Goal: Check status: Check status

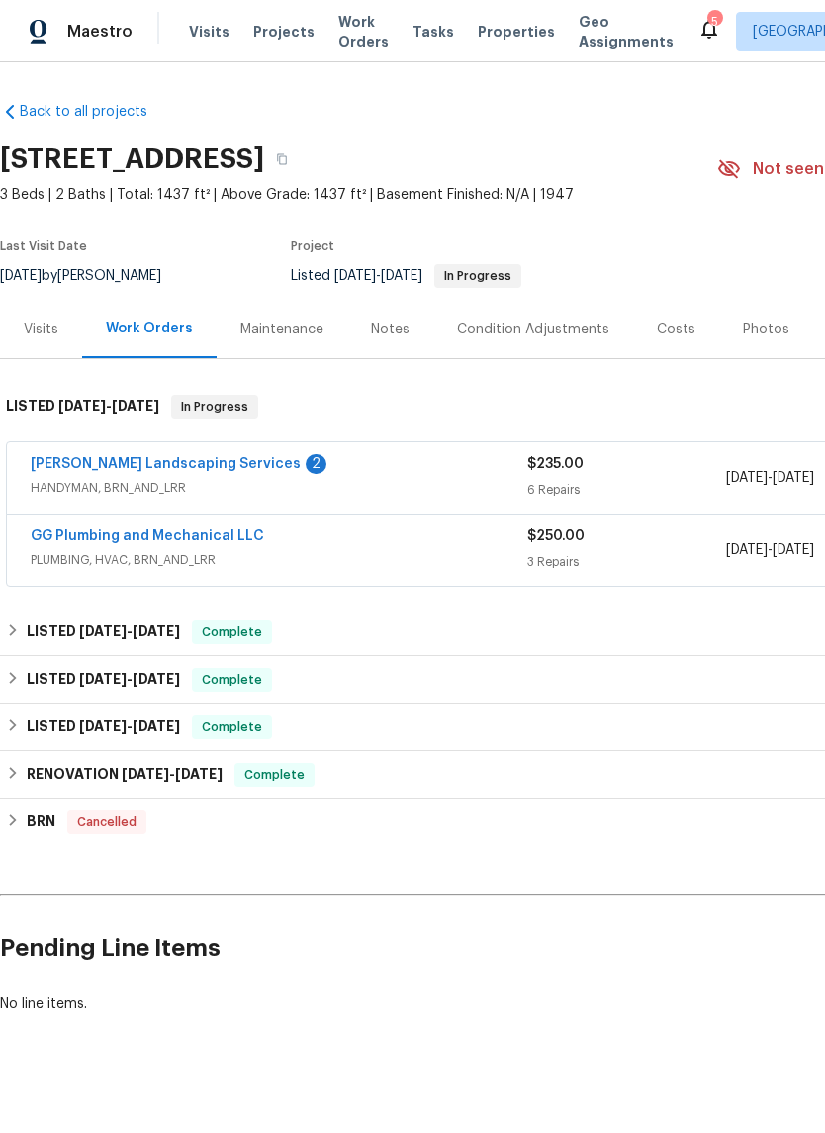
click at [114, 531] on link "GG Plumbing and Mechanical LLC" at bounding box center [148, 536] width 234 height 14
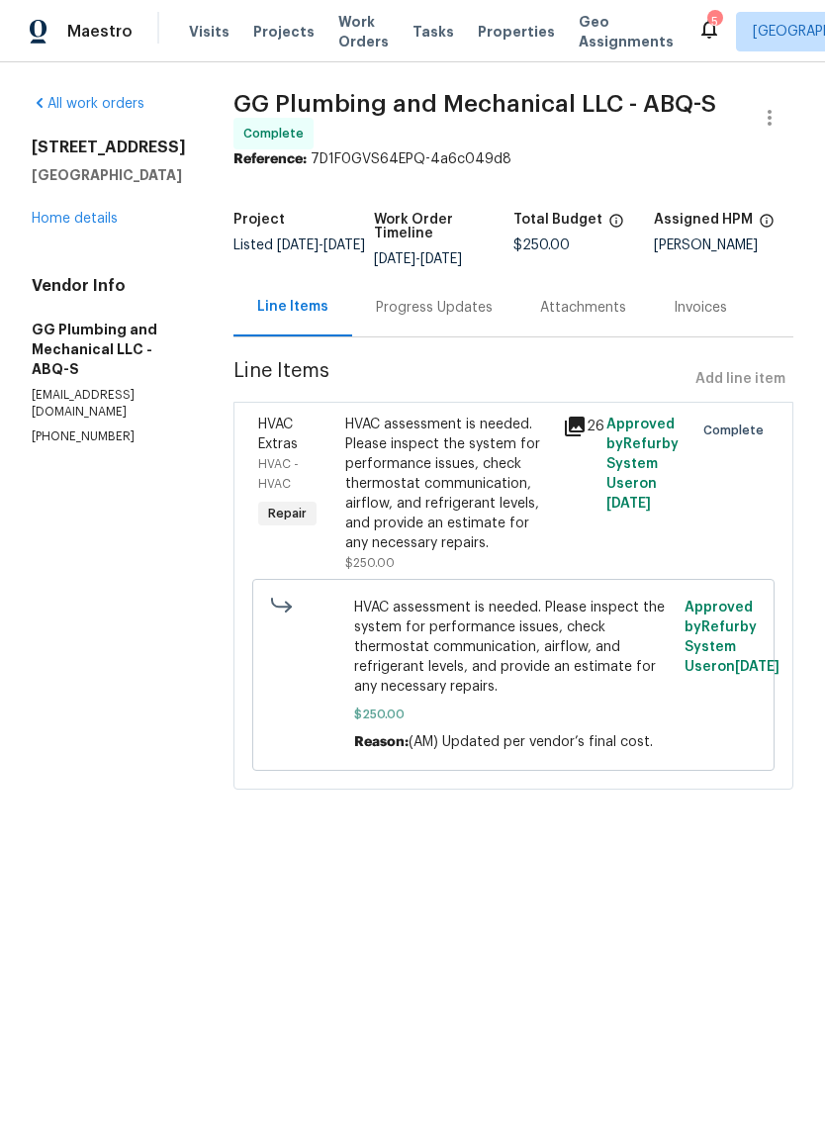
click at [465, 318] on div "Progress Updates" at bounding box center [434, 308] width 117 height 20
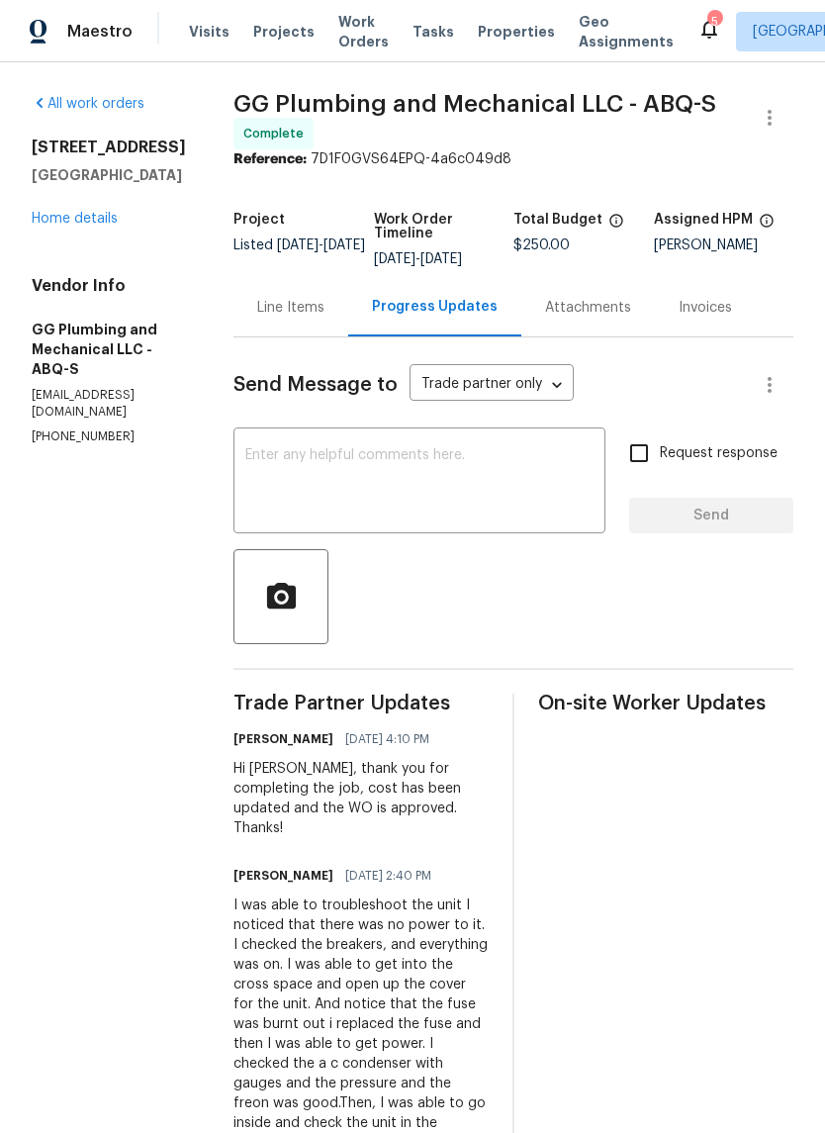
click at [325, 318] on div "Line Items" at bounding box center [290, 308] width 67 height 20
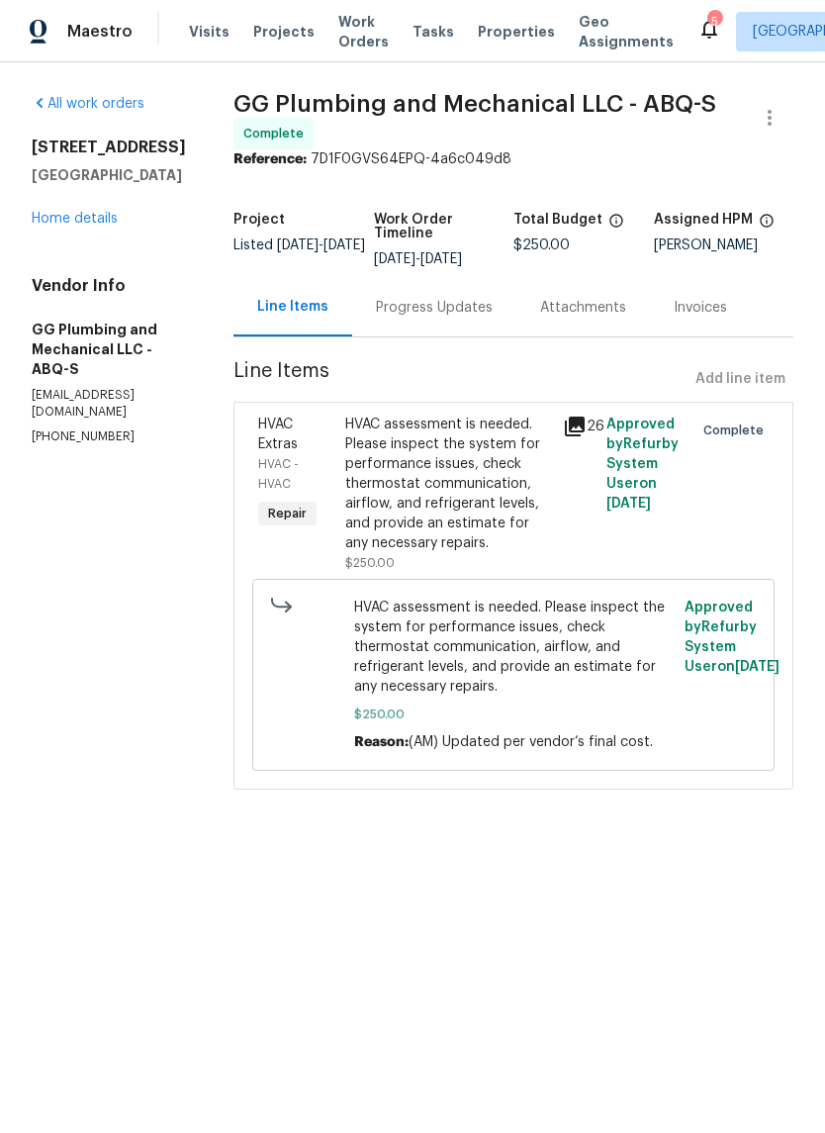
click at [455, 318] on div "Progress Updates" at bounding box center [434, 308] width 117 height 20
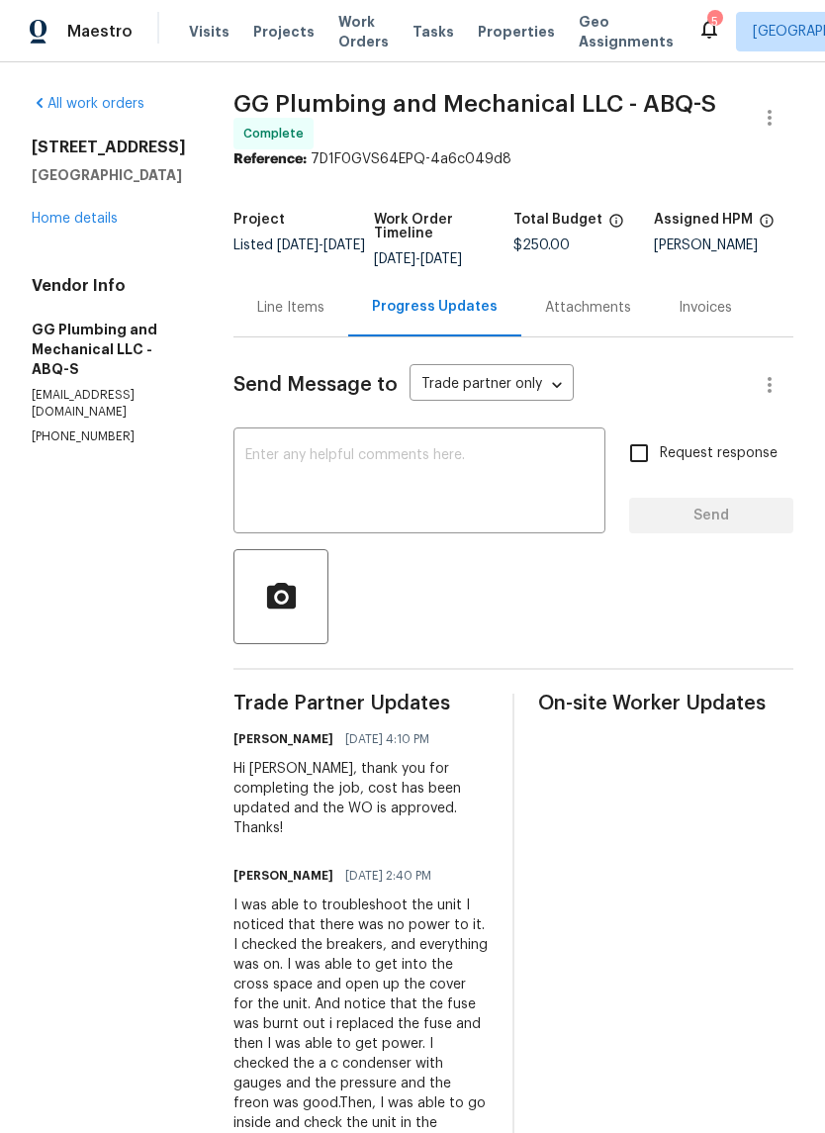
click at [315, 326] on div "Line Items" at bounding box center [291, 307] width 115 height 58
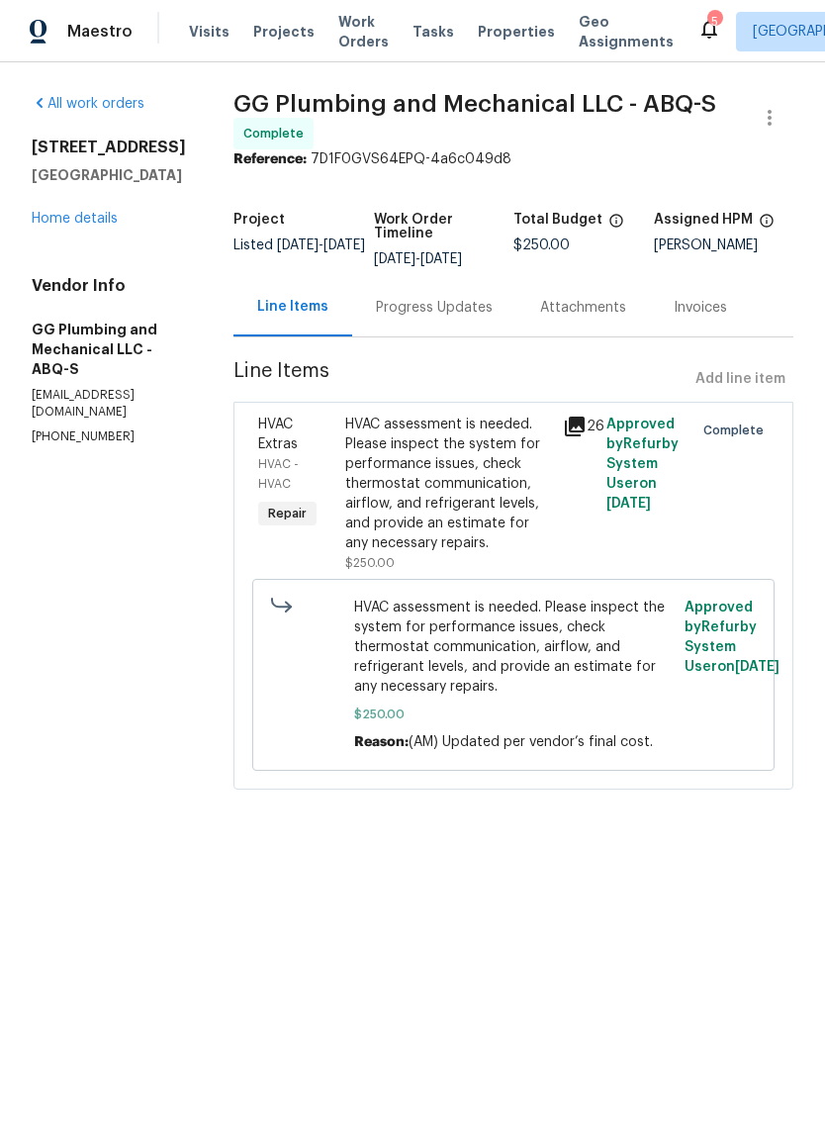
click at [461, 318] on div "Progress Updates" at bounding box center [434, 308] width 117 height 20
